Goal: Check status

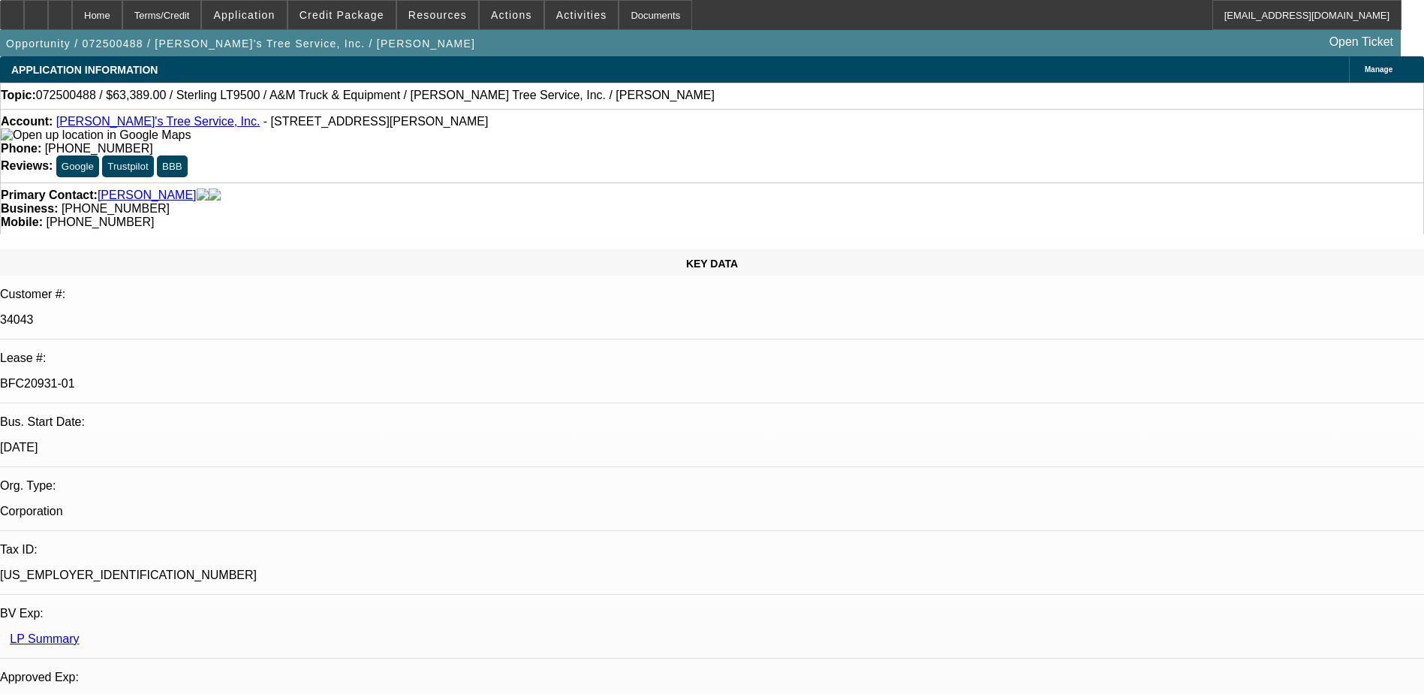
select select "0"
select select "2"
select select "0.1"
select select "4"
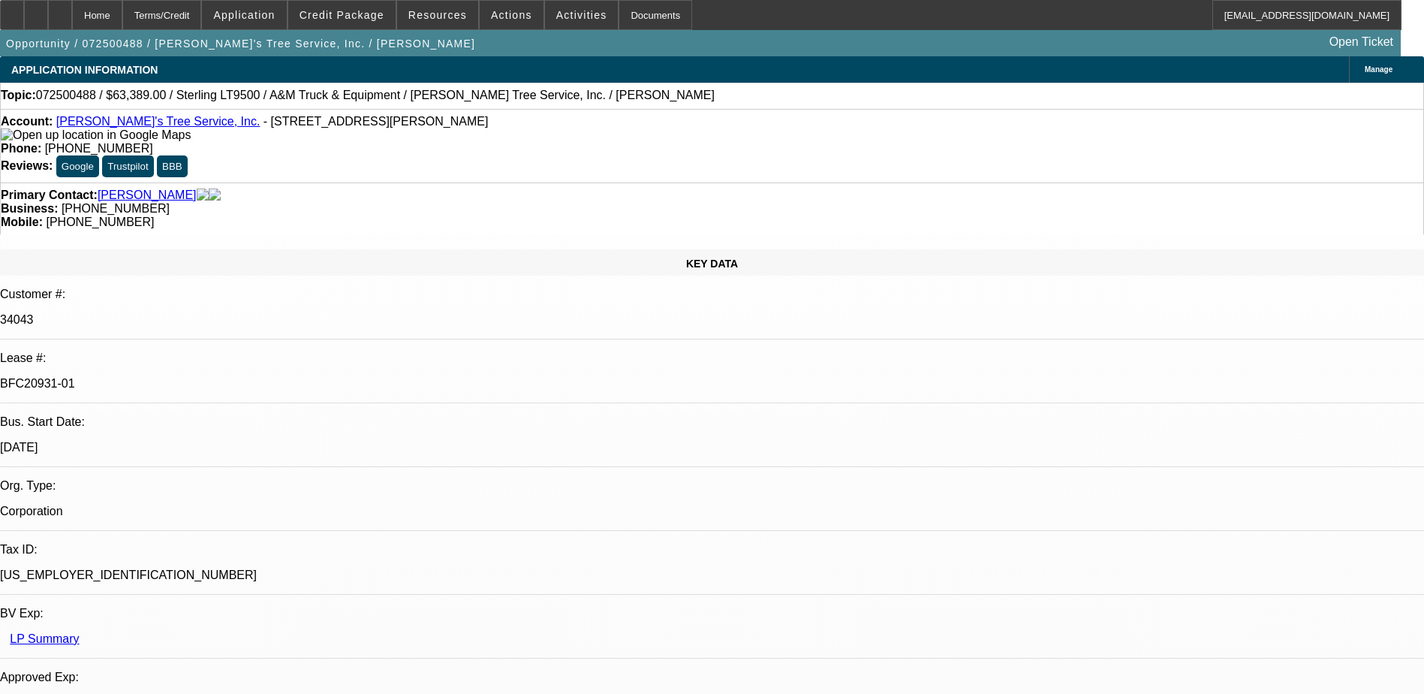
select select "0"
select select "2"
select select "0.1"
select select "4"
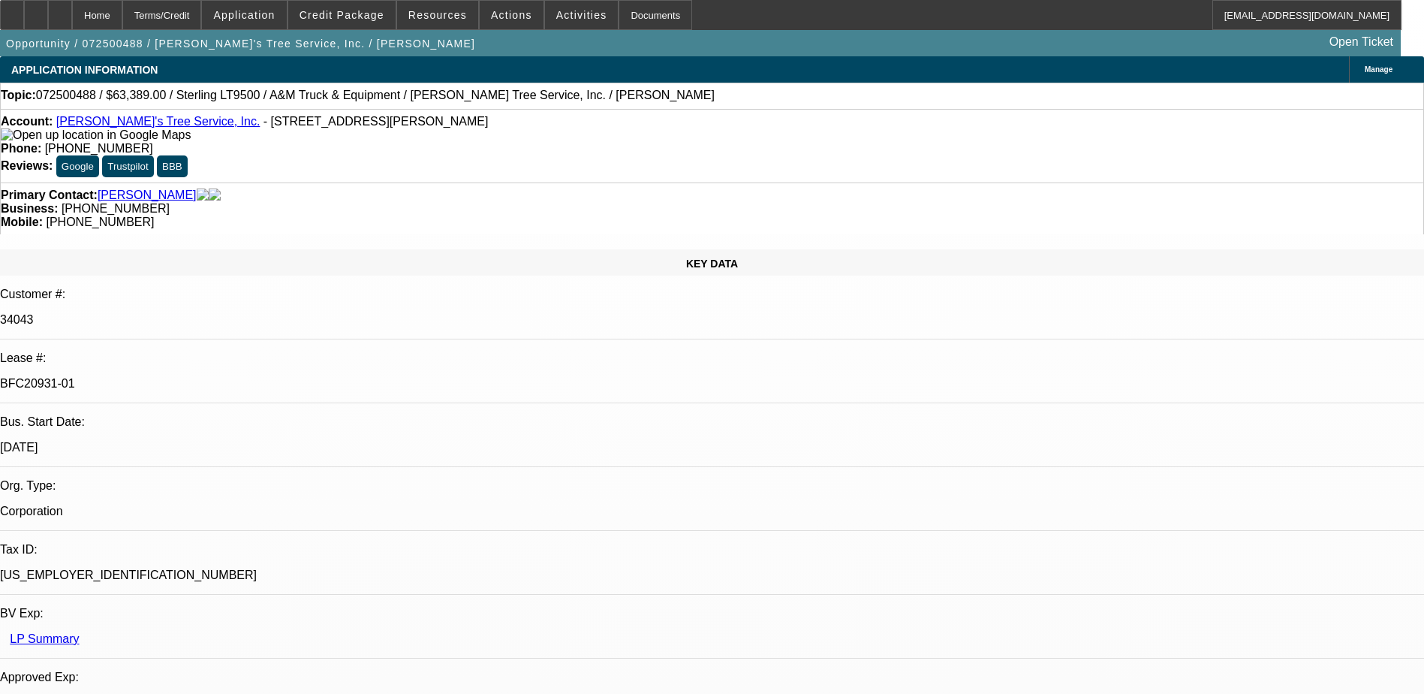
select select "0"
select select "2"
select select "0.1"
select select "4"
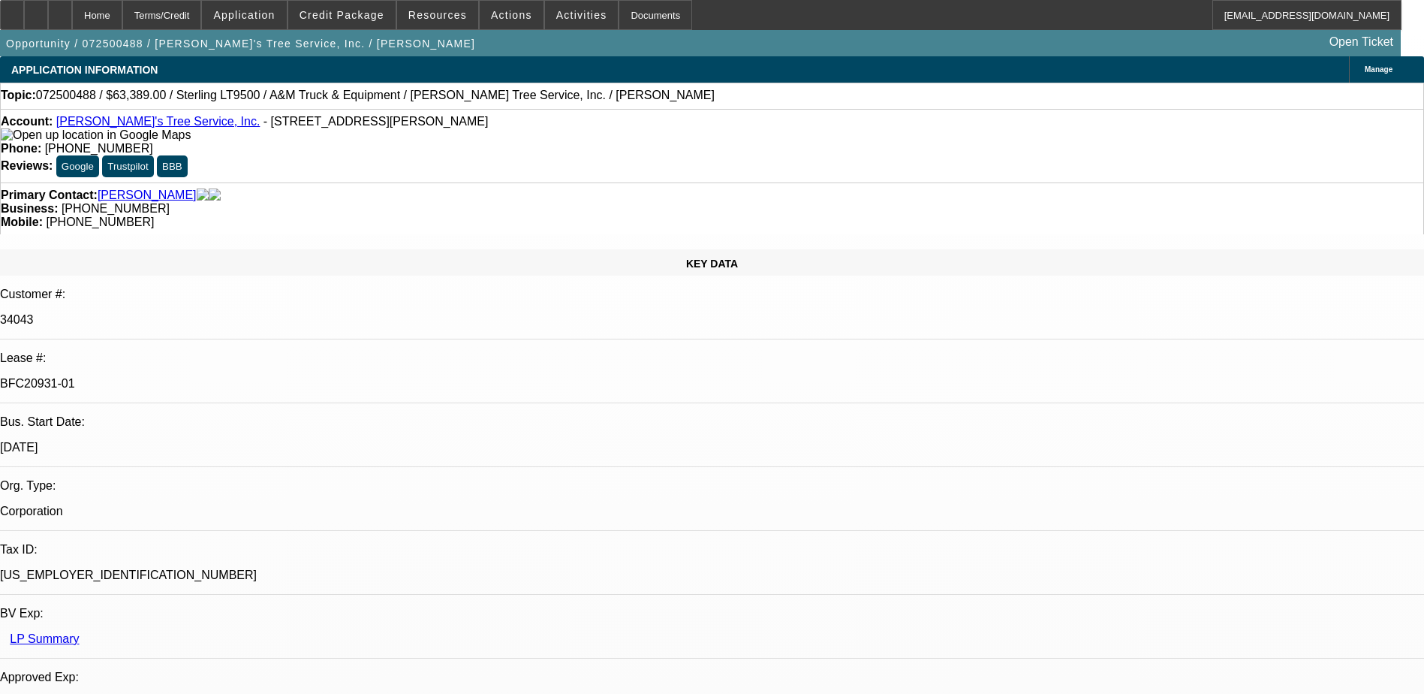
select select "0"
select select "2"
select select "0.1"
select select "4"
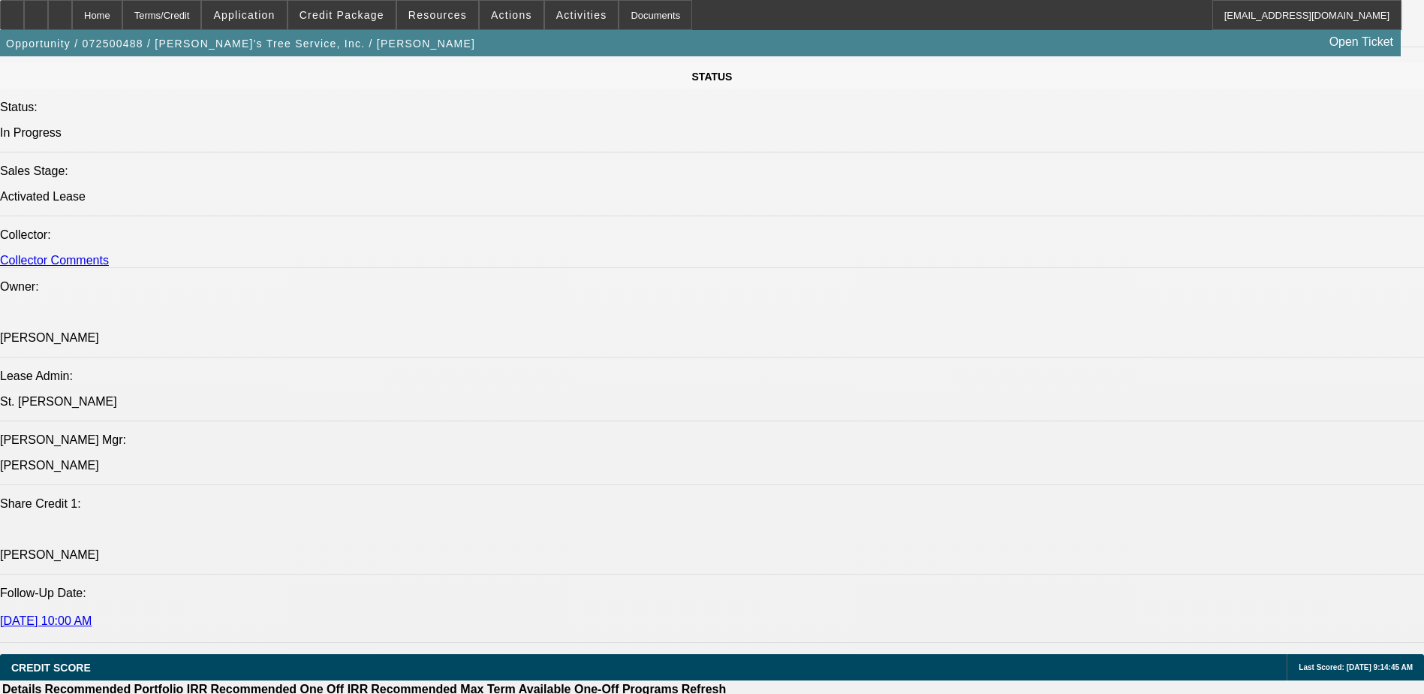
scroll to position [2027, 0]
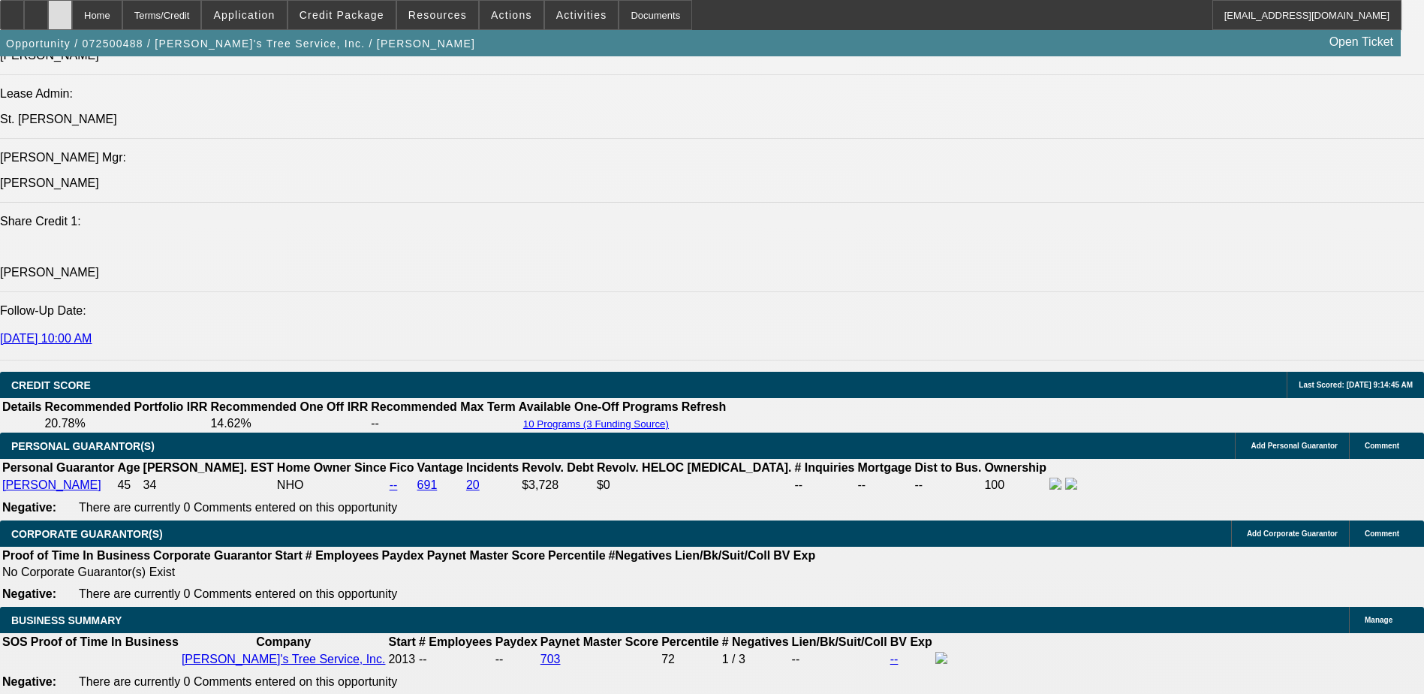
click at [72, 20] on div at bounding box center [60, 15] width 24 height 30
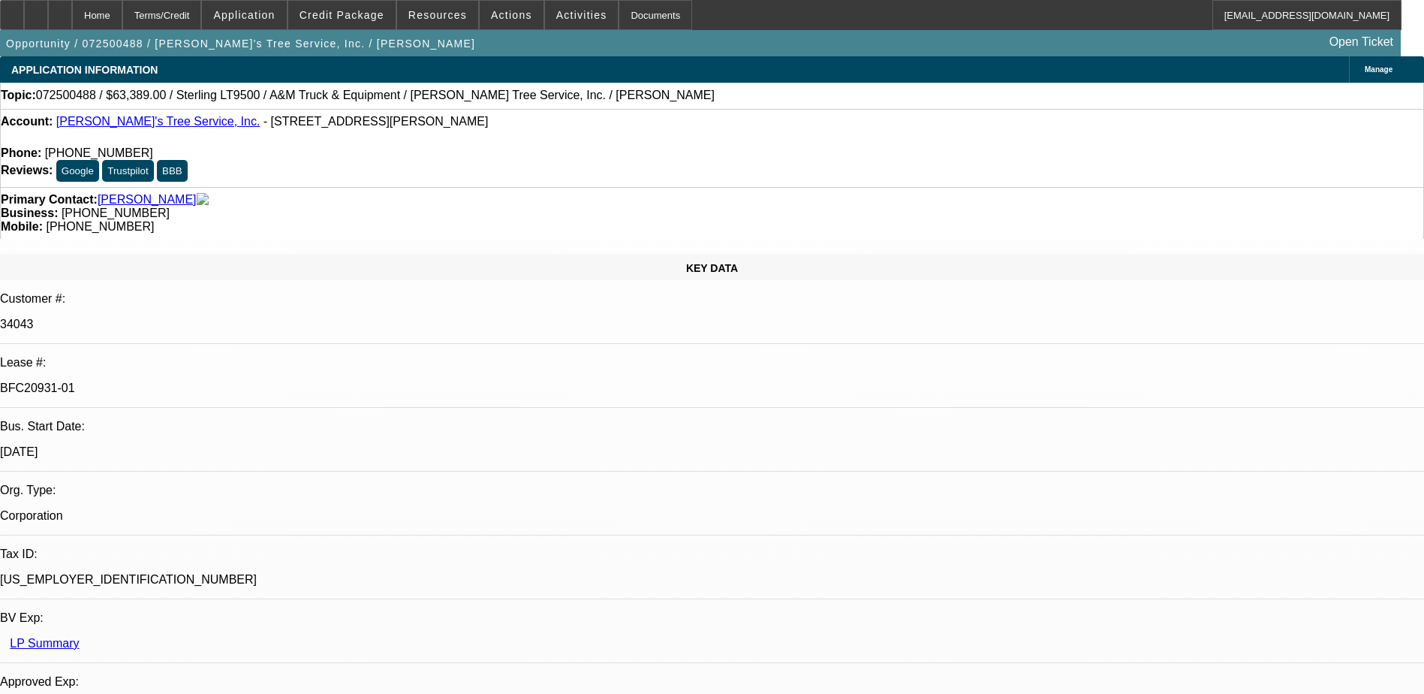
select select "0"
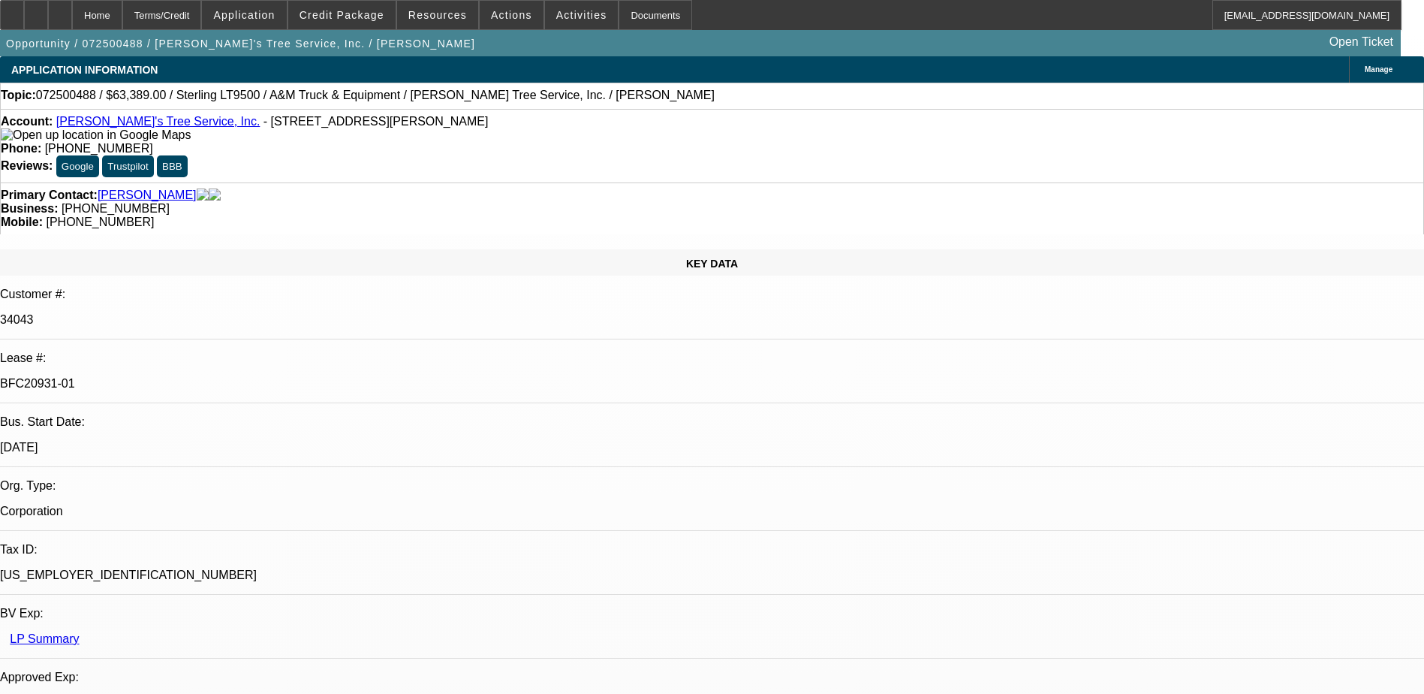
select select "2"
select select "0.1"
select select "0"
select select "2"
select select "0.1"
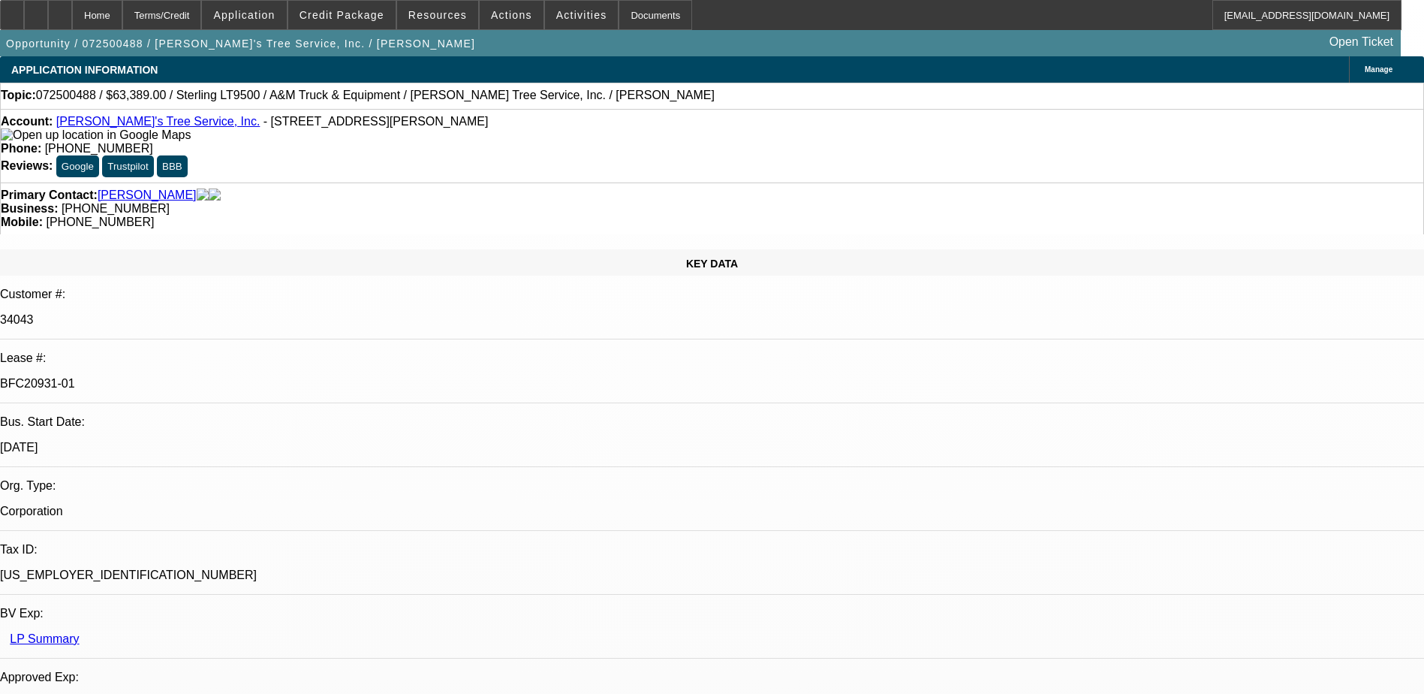
select select "0"
select select "2"
select select "0.1"
select select "0"
select select "2"
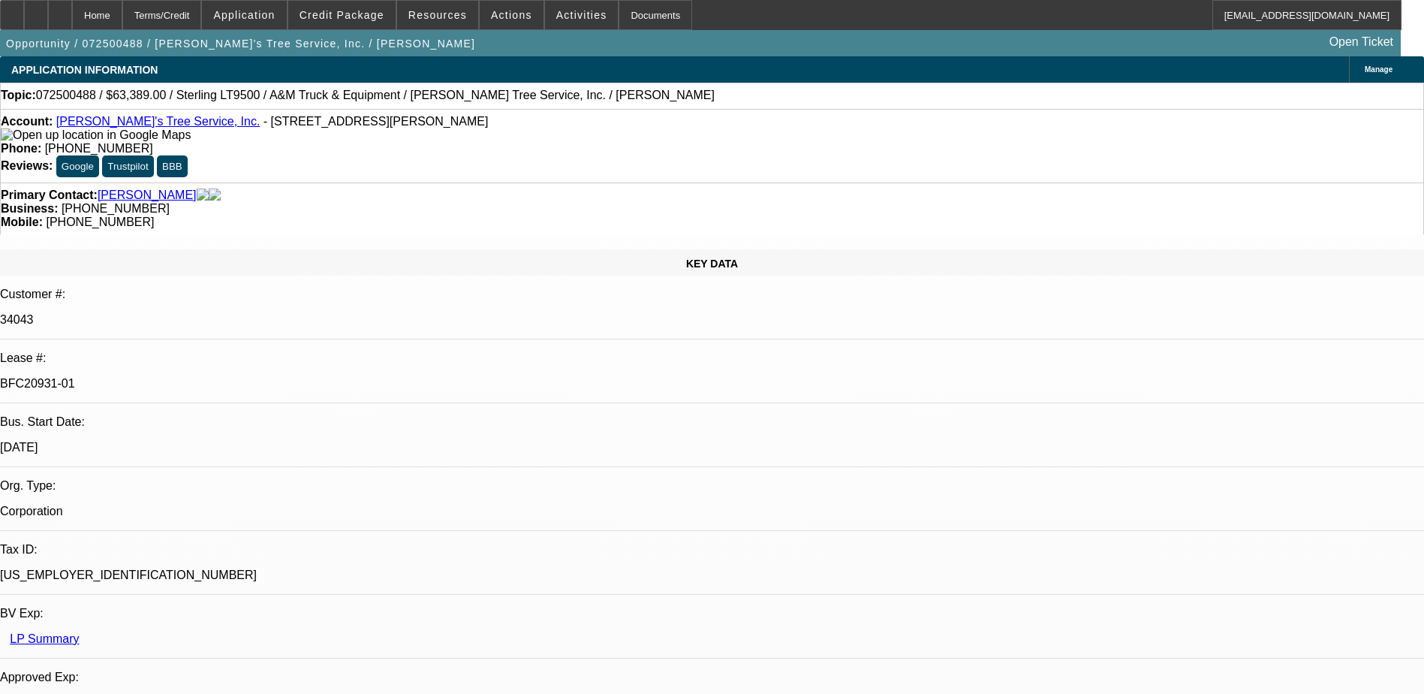
select select "0.1"
select select "1"
select select "2"
select select "4"
select select "1"
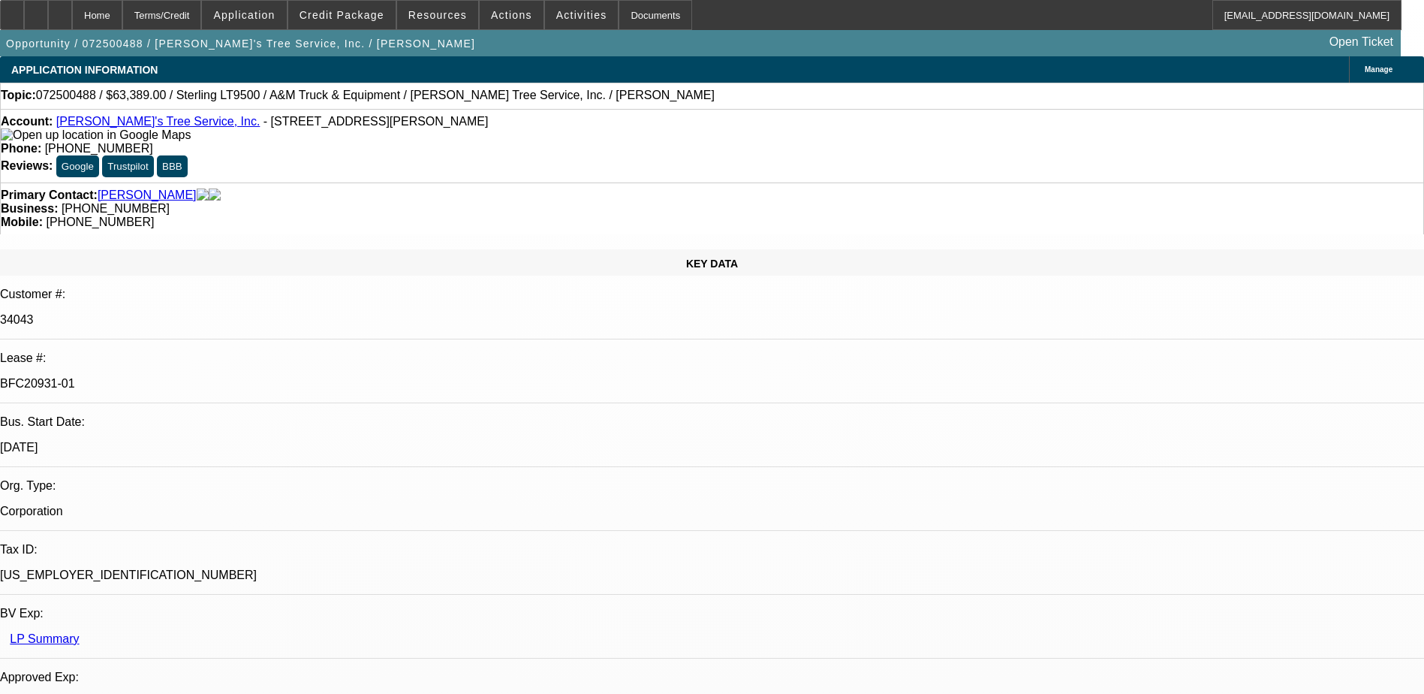
select select "2"
select select "4"
select select "1"
select select "2"
select select "4"
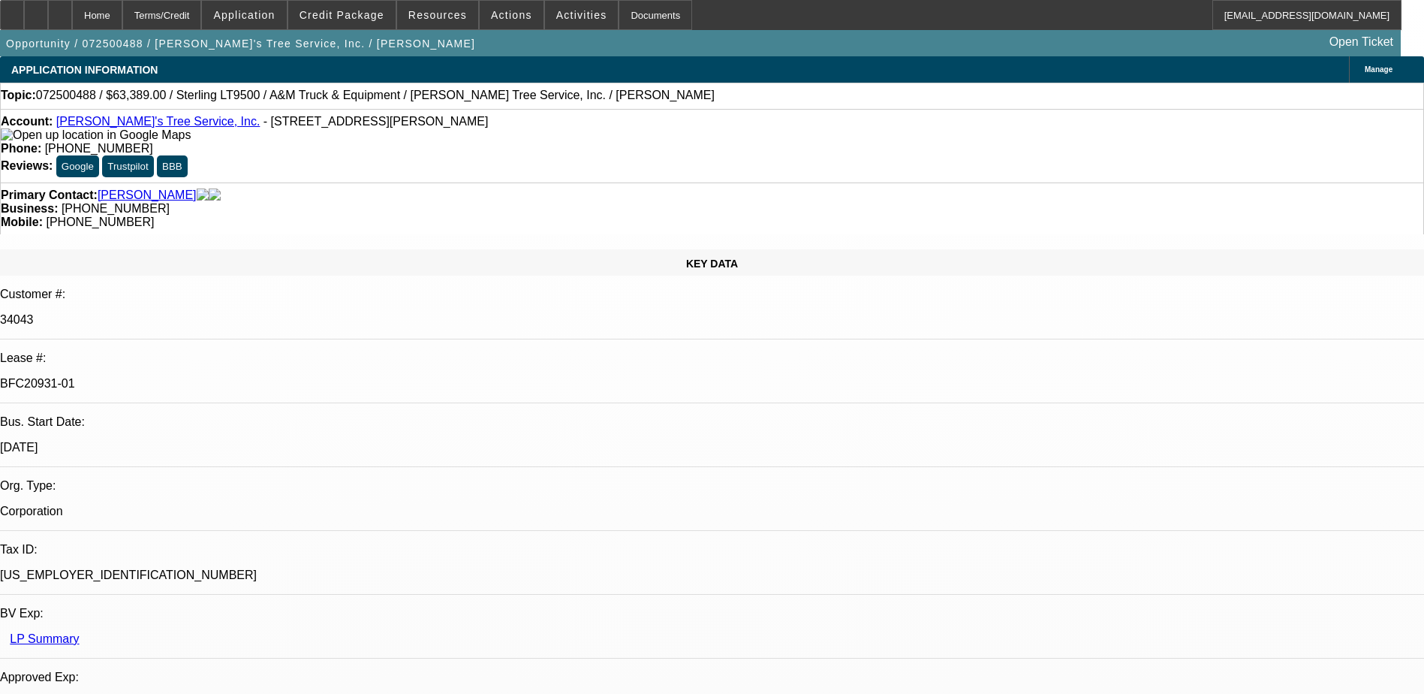
select select "1"
select select "2"
select select "4"
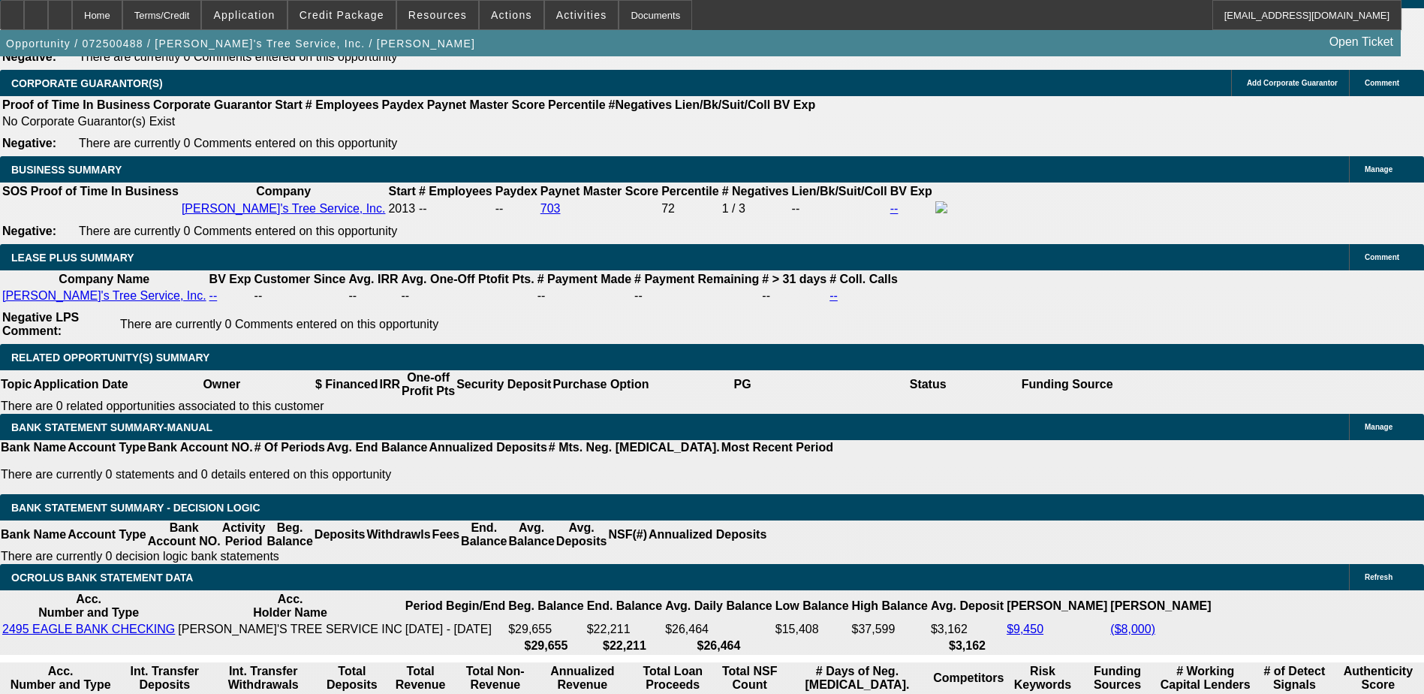
scroll to position [300, 0]
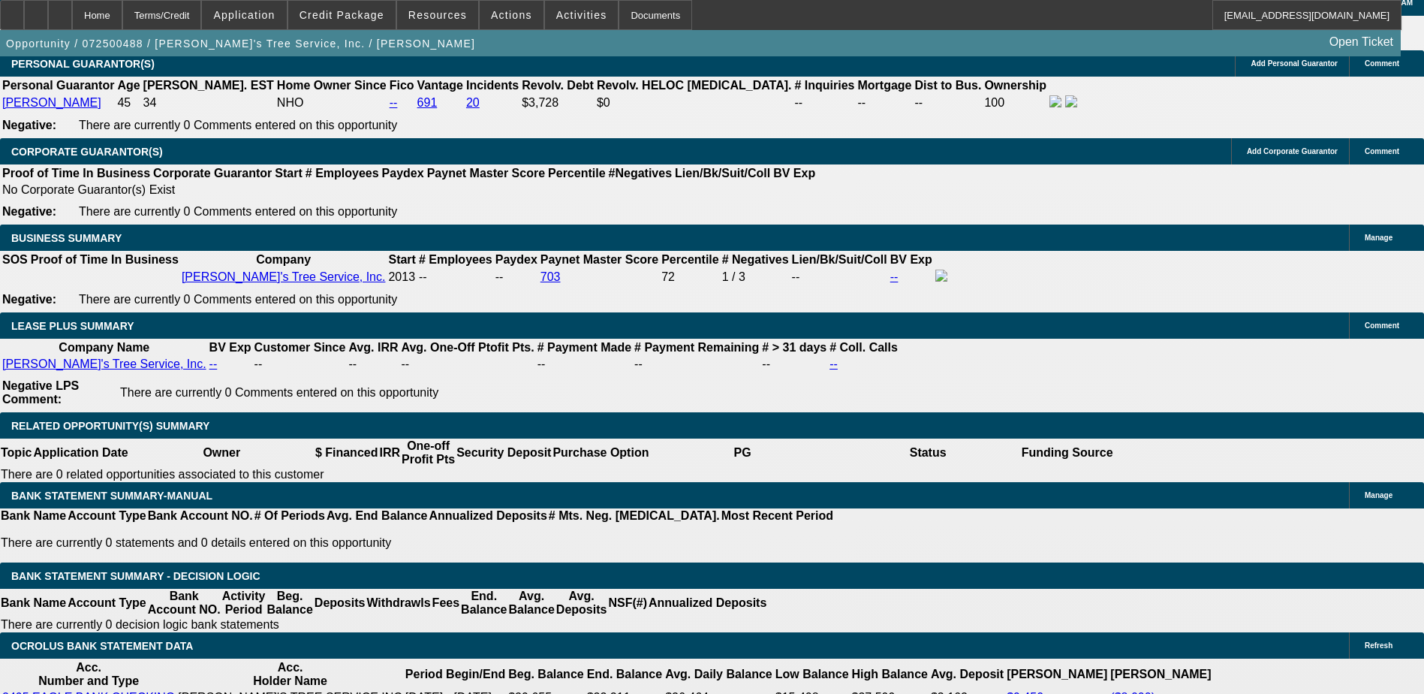
scroll to position [2552, 0]
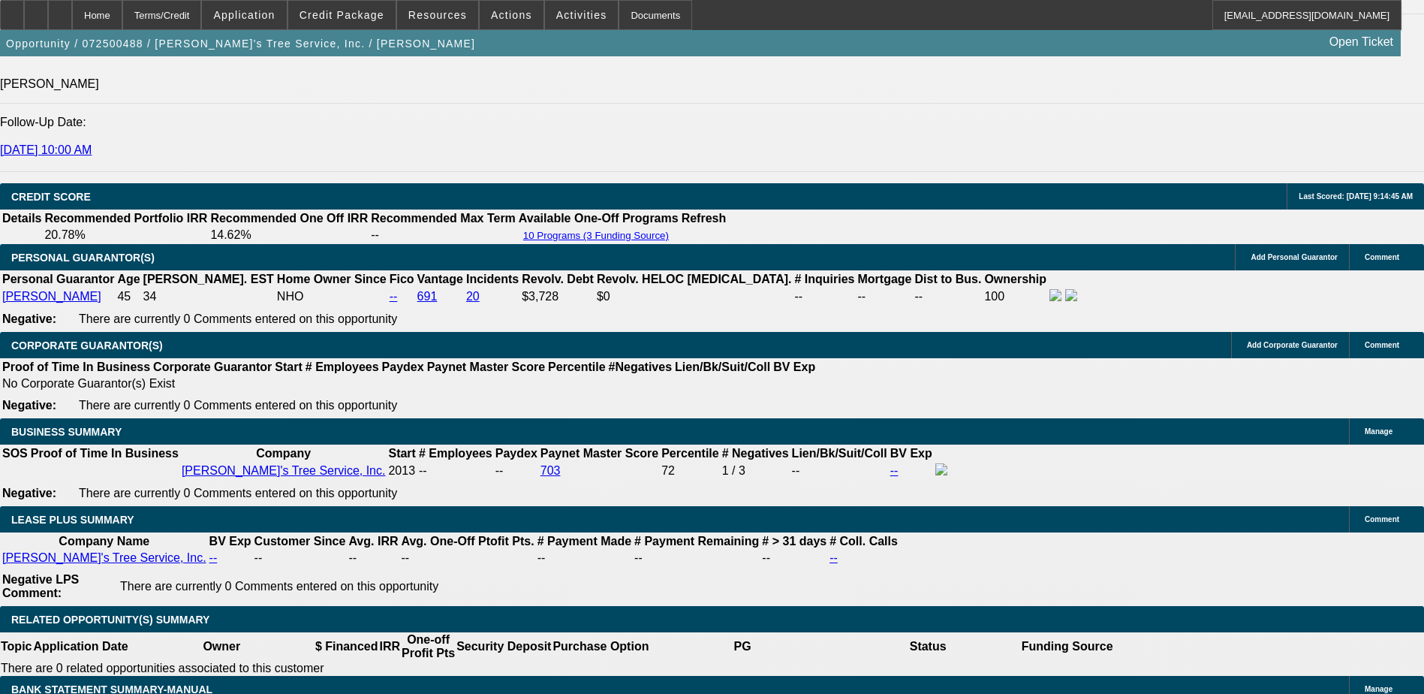
scroll to position [2177, 0]
